Goal: Entertainment & Leisure: Browse casually

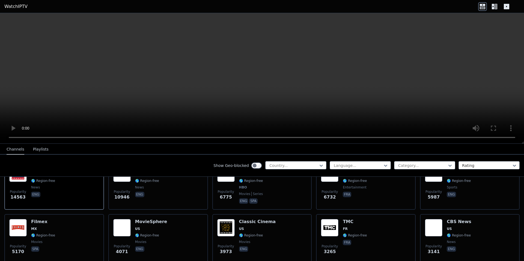
scroll to position [55, 0]
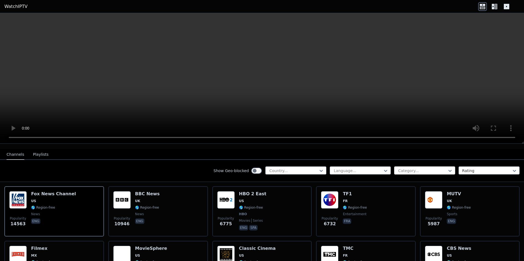
click at [413, 168] on div at bounding box center [422, 170] width 50 height 5
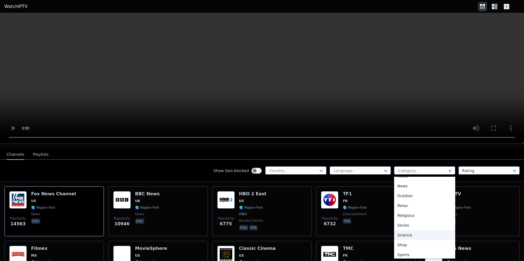
scroll to position [185, 0]
click at [406, 228] on div "Sports" at bounding box center [424, 233] width 61 height 10
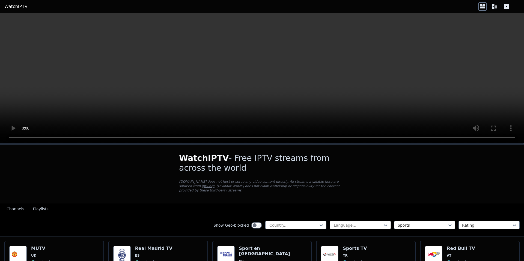
click at [357, 223] on div at bounding box center [358, 225] width 50 height 5
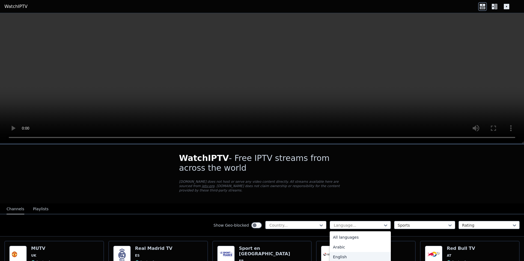
click at [357, 252] on div "English" at bounding box center [359, 257] width 61 height 10
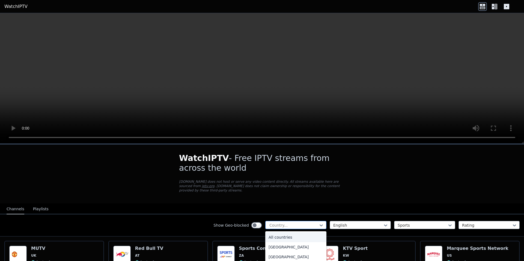
click at [285, 223] on div at bounding box center [294, 225] width 50 height 5
click at [286, 241] on div "[GEOGRAPHIC_DATA]" at bounding box center [295, 246] width 61 height 10
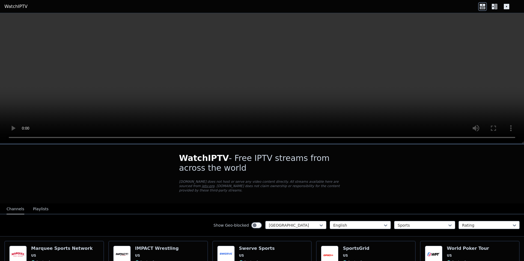
click at [13, 7] on link "WatchIPTV" at bounding box center [15, 6] width 23 height 7
click at [496, 4] on icon at bounding box center [495, 6] width 3 height 5
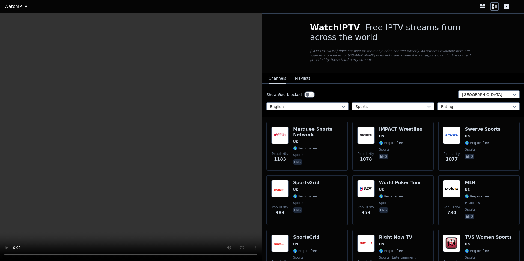
click at [296, 73] on button "Playlists" at bounding box center [303, 78] width 16 height 10
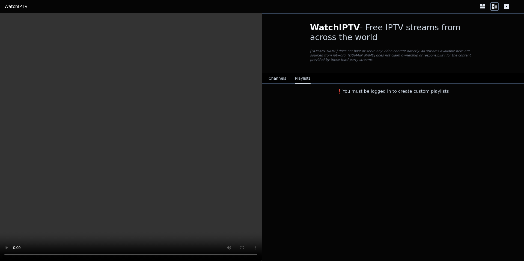
click at [270, 73] on button "Channels" at bounding box center [277, 78] width 18 height 10
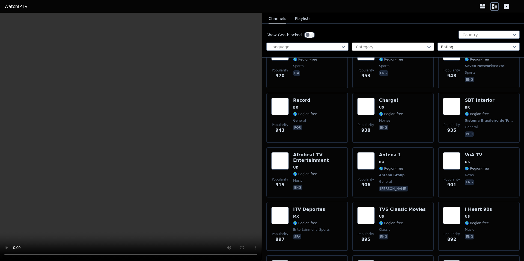
scroll to position [1255, 0]
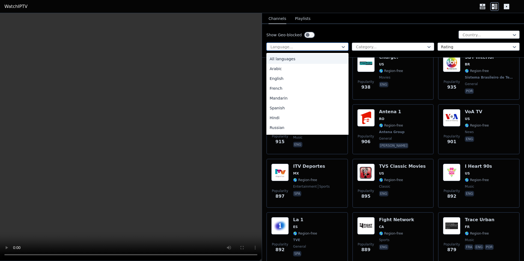
click at [332, 49] on div at bounding box center [305, 46] width 71 height 5
click at [296, 76] on div "English" at bounding box center [307, 79] width 82 height 10
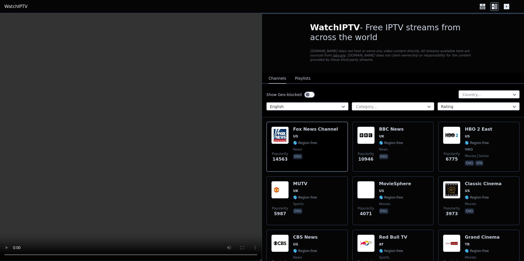
click at [380, 104] on div at bounding box center [390, 106] width 71 height 5
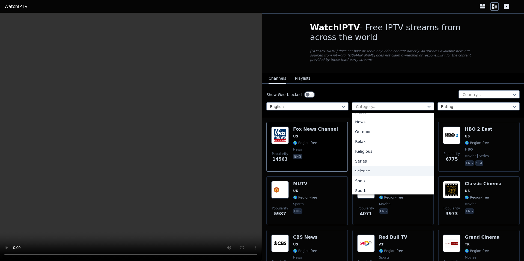
scroll to position [185, 0]
click at [368, 164] on div "Sports" at bounding box center [393, 169] width 82 height 10
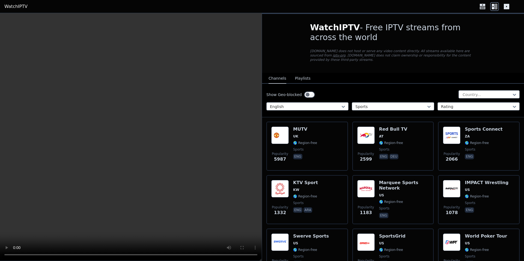
click at [422, 85] on div "Show Geo-blocked Country... English Sports Rating" at bounding box center [393, 101] width 262 height 34
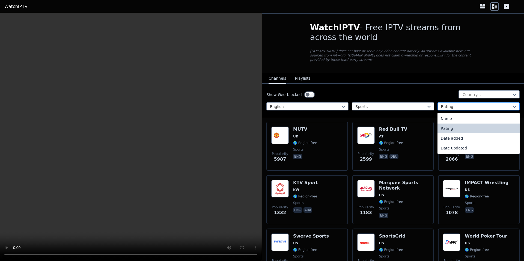
click at [453, 104] on div at bounding box center [476, 106] width 71 height 5
click at [453, 115] on div "Name" at bounding box center [478, 119] width 82 height 10
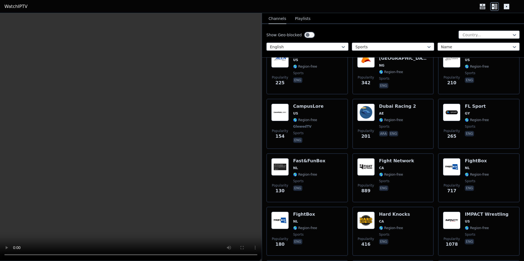
scroll to position [25, 0]
